Goal: Browse casually: Explore the website without a specific task or goal

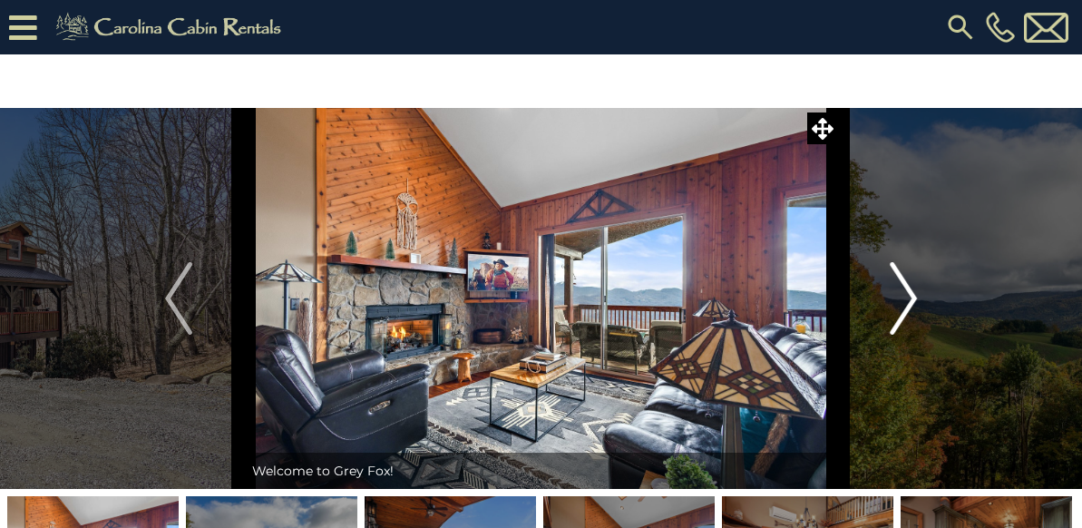
click at [909, 292] on img "Next" at bounding box center [902, 298] width 27 height 73
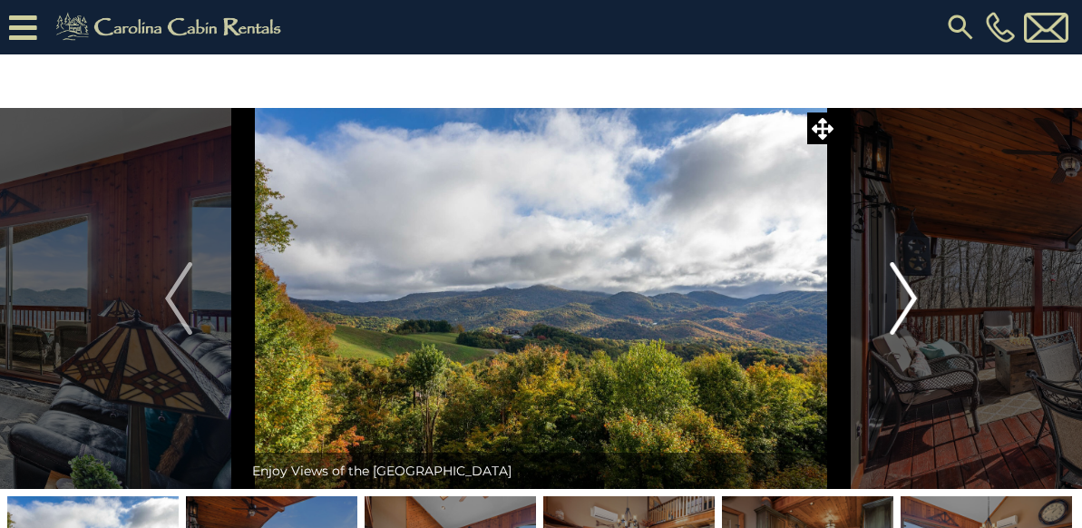
click at [909, 292] on img "Next" at bounding box center [902, 298] width 27 height 73
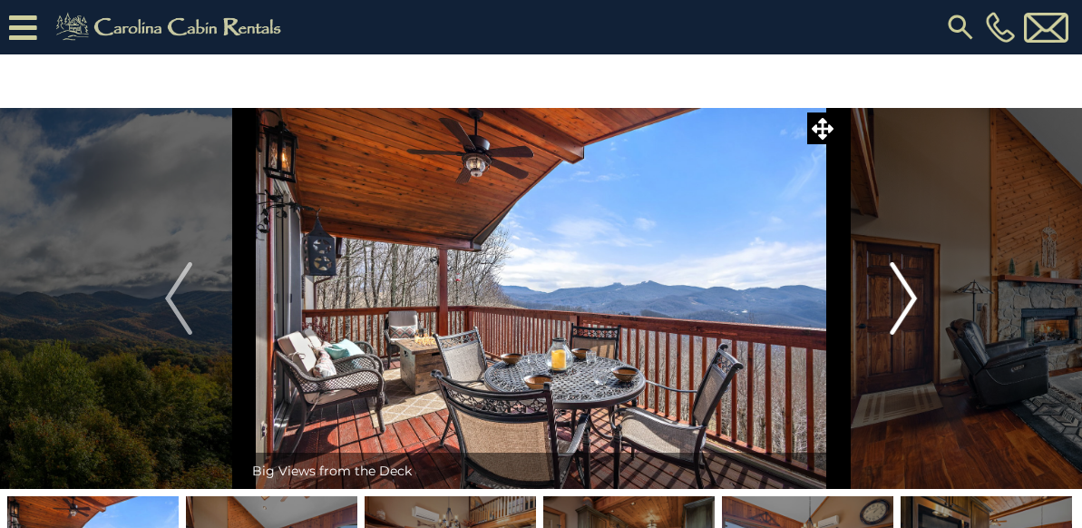
click at [909, 292] on img "Next" at bounding box center [902, 298] width 27 height 73
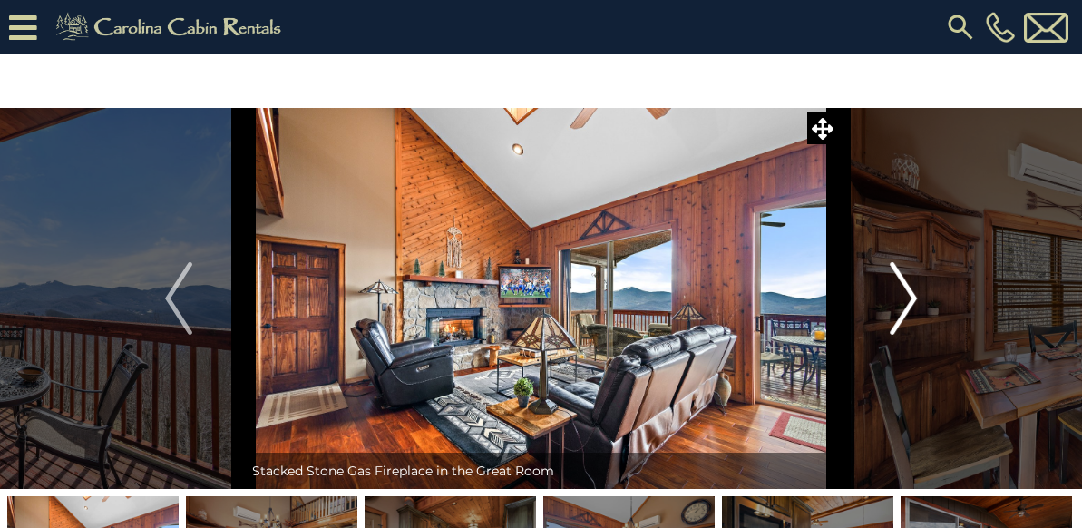
click at [909, 292] on img "Next" at bounding box center [902, 298] width 27 height 73
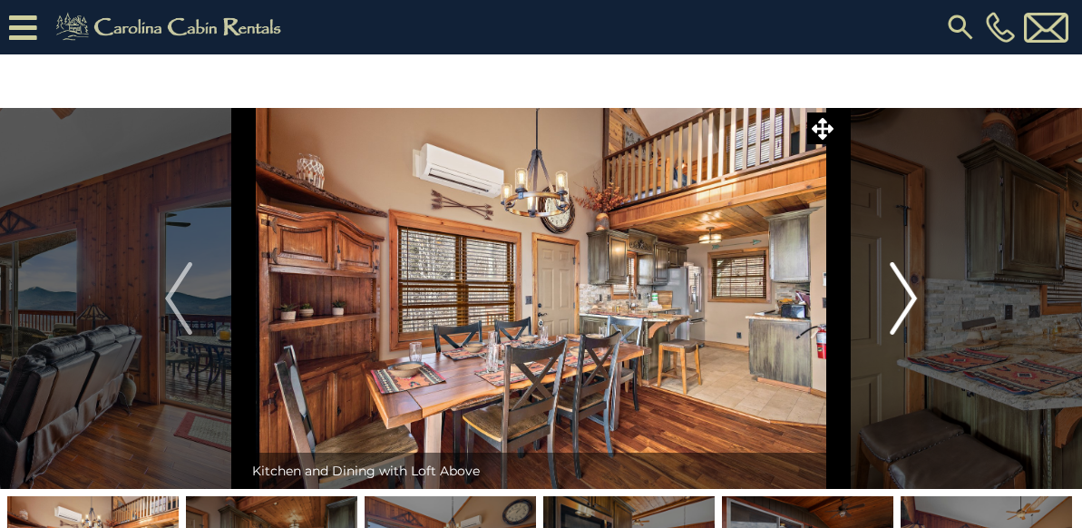
click at [909, 292] on img "Next" at bounding box center [902, 298] width 27 height 73
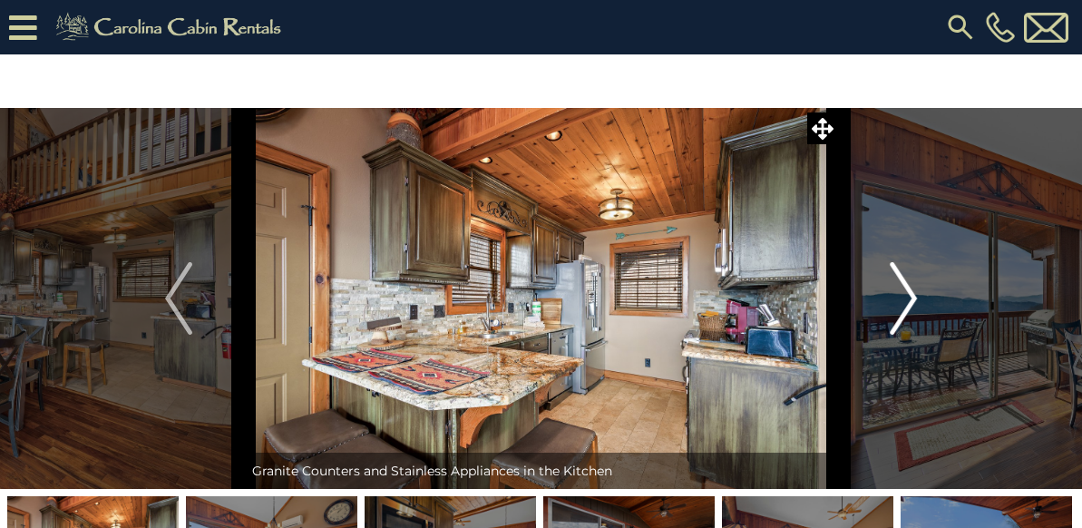
click at [909, 291] on img "Next" at bounding box center [902, 298] width 27 height 73
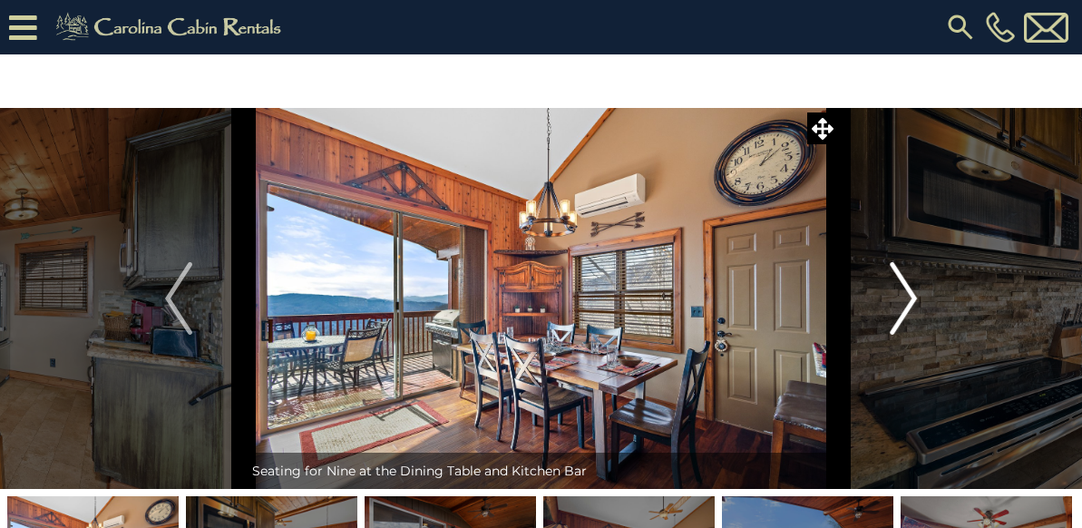
click at [909, 290] on img "Next" at bounding box center [902, 298] width 27 height 73
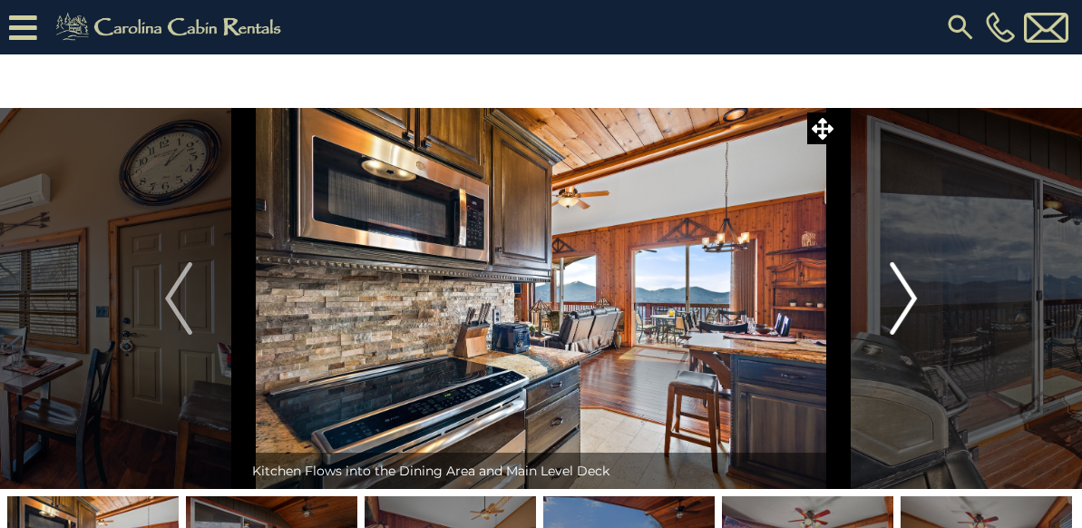
click at [909, 290] on img "Next" at bounding box center [902, 298] width 27 height 73
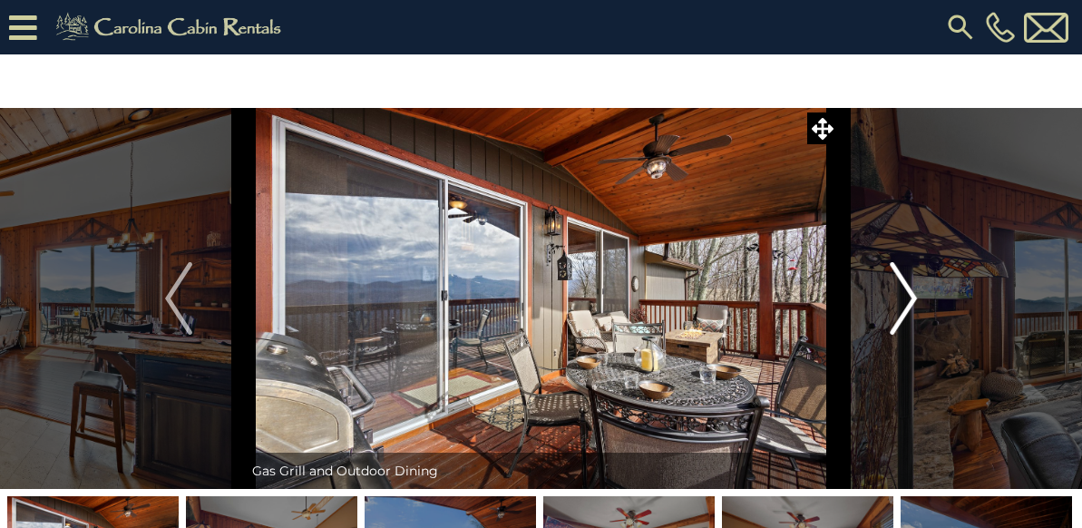
click at [909, 290] on img "Next" at bounding box center [902, 298] width 27 height 73
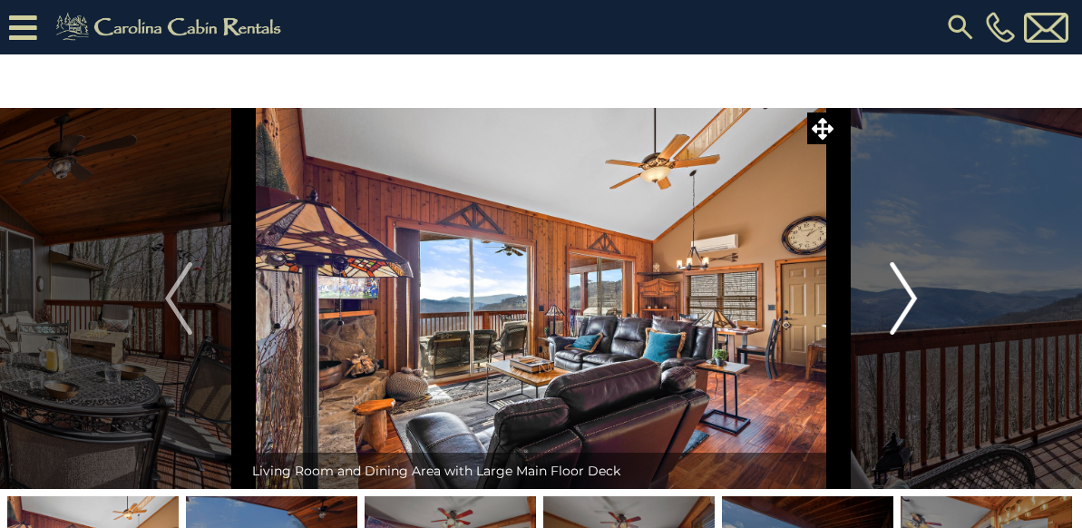
click at [909, 290] on img "Next" at bounding box center [902, 298] width 27 height 73
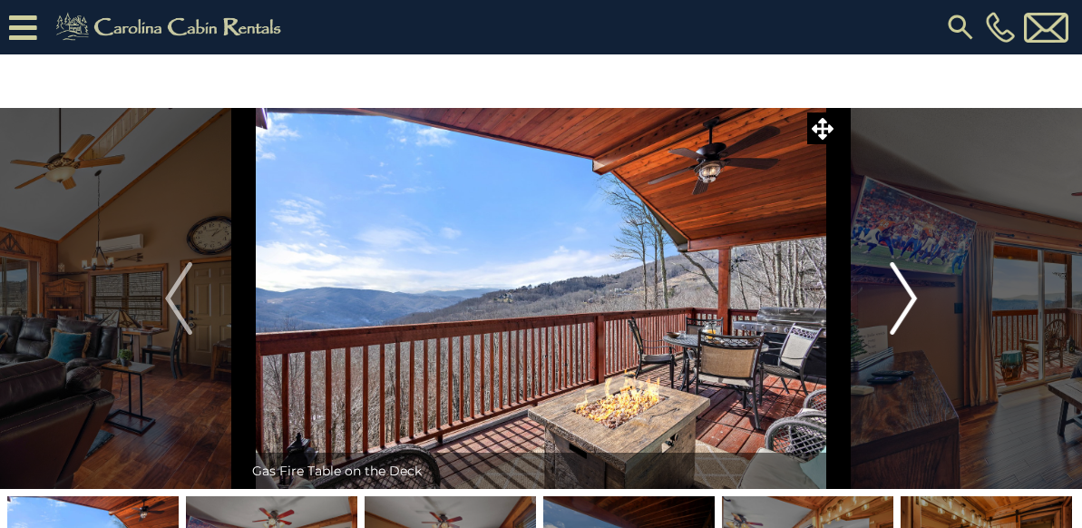
click at [909, 290] on img "Next" at bounding box center [902, 298] width 27 height 73
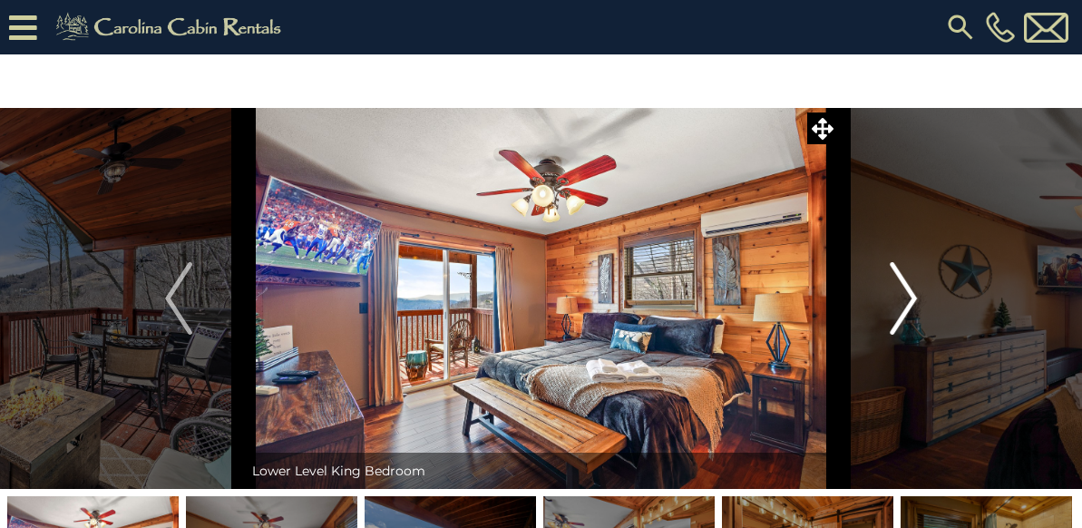
click at [909, 290] on img "Next" at bounding box center [902, 298] width 27 height 73
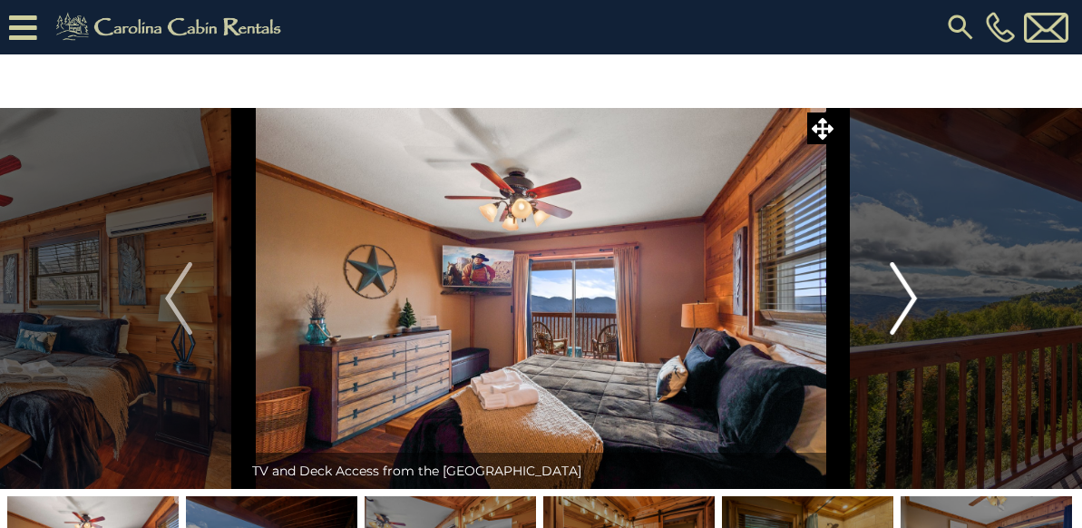
click at [909, 290] on img "Next" at bounding box center [902, 298] width 27 height 73
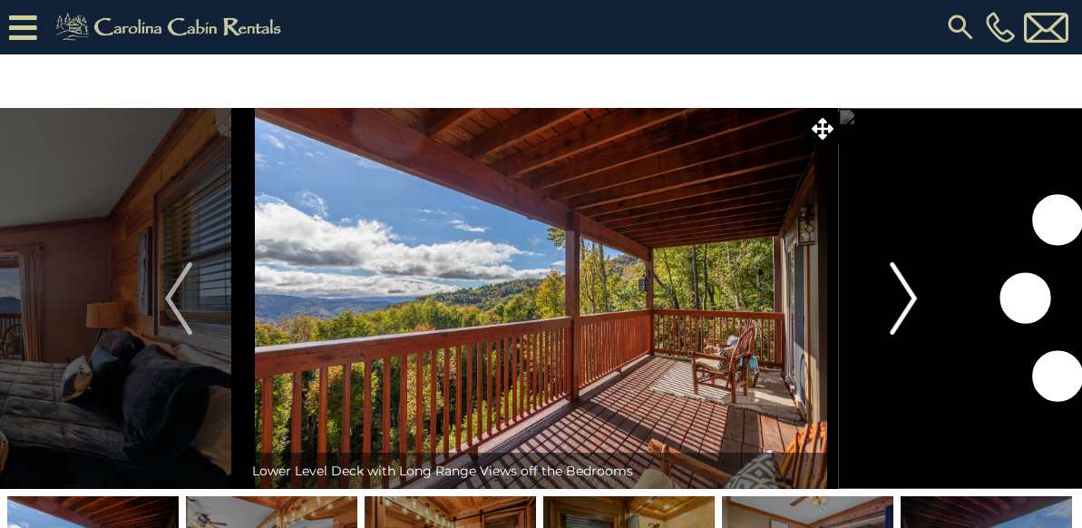
click at [909, 290] on img "Next" at bounding box center [902, 298] width 27 height 73
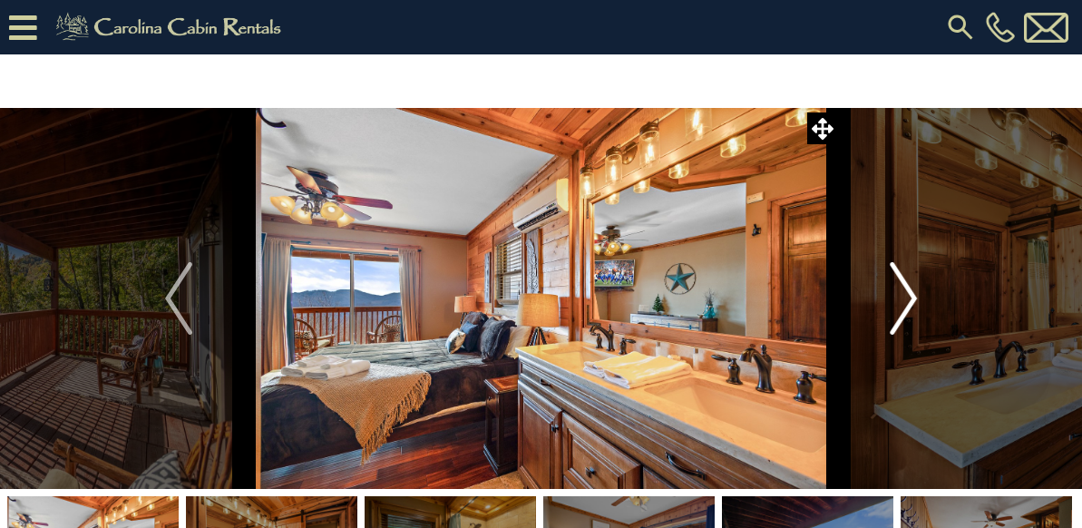
scroll to position [20, 0]
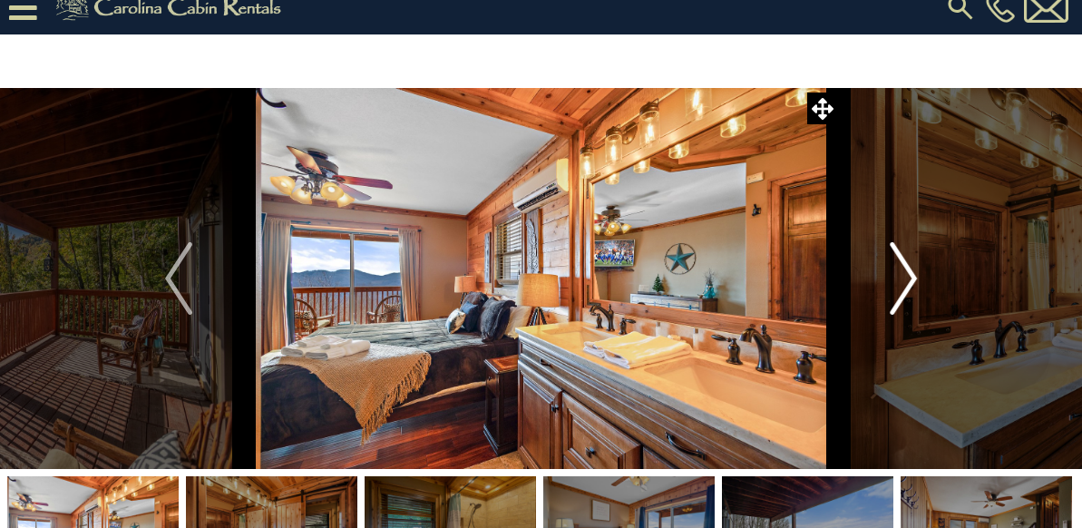
click at [913, 292] on img "Next" at bounding box center [902, 278] width 27 height 73
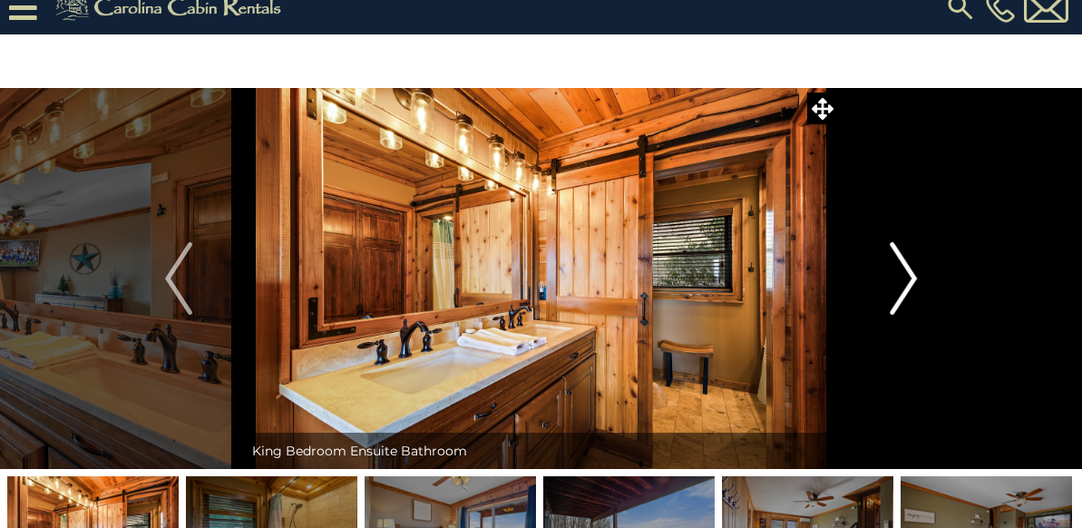
click at [913, 292] on img "Next" at bounding box center [902, 278] width 27 height 73
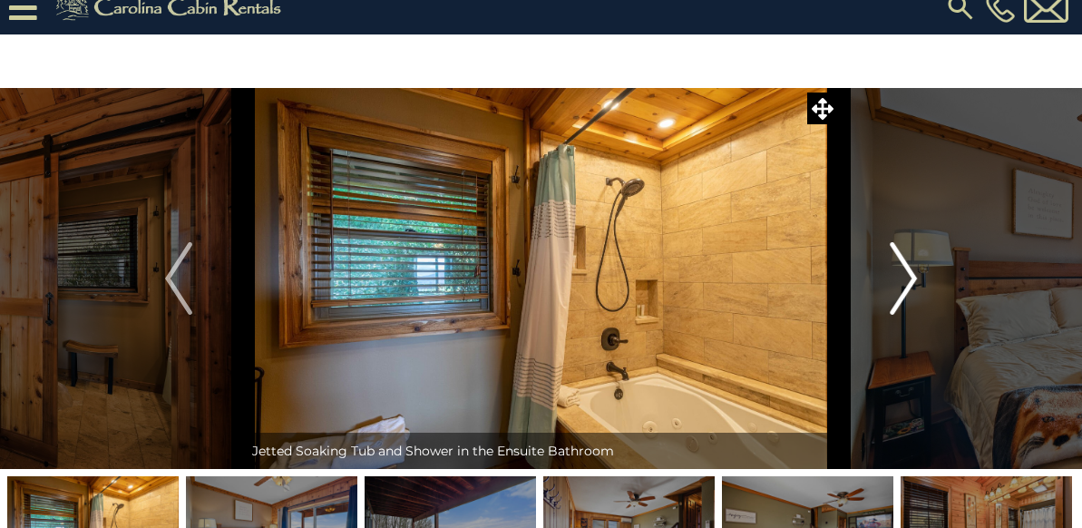
click at [913, 292] on img "Next" at bounding box center [902, 278] width 27 height 73
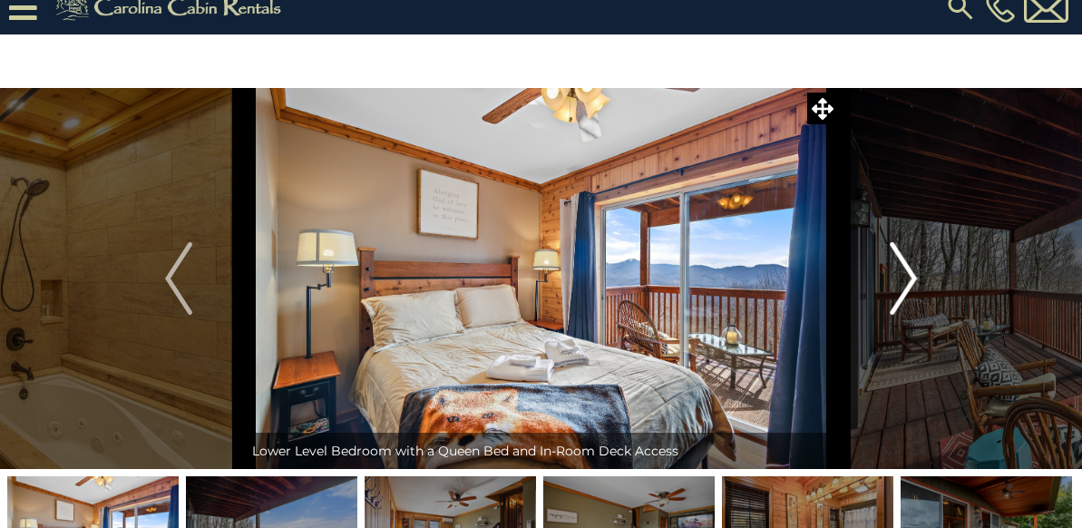
click at [913, 292] on img "Next" at bounding box center [902, 278] width 27 height 73
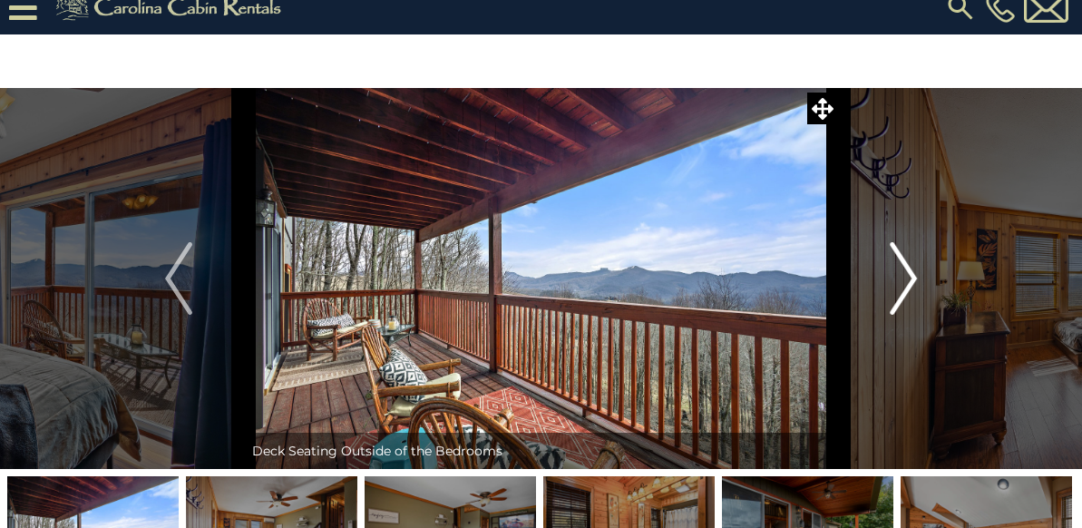
click at [913, 292] on img "Next" at bounding box center [902, 278] width 27 height 73
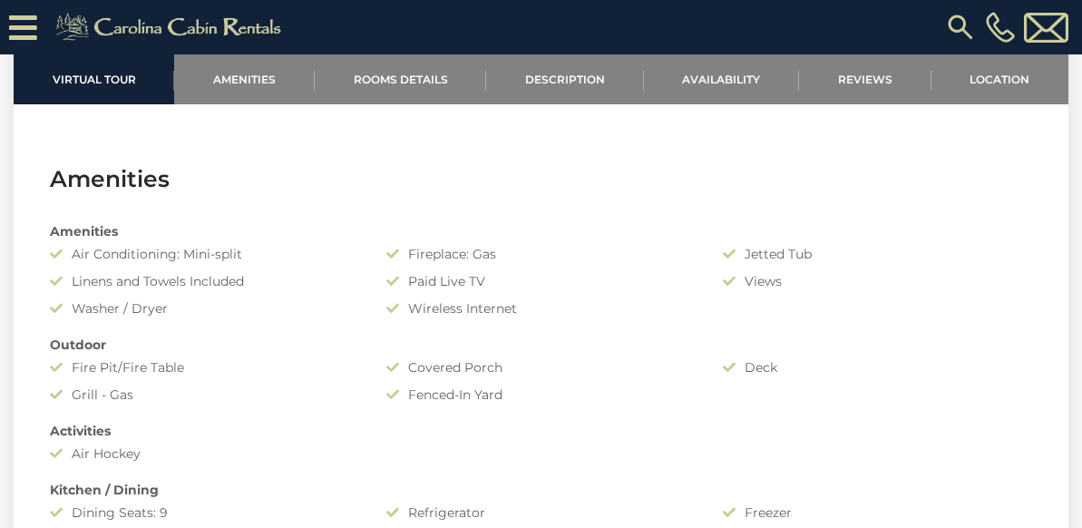
scroll to position [1152, 0]
